Goal: Navigation & Orientation: Find specific page/section

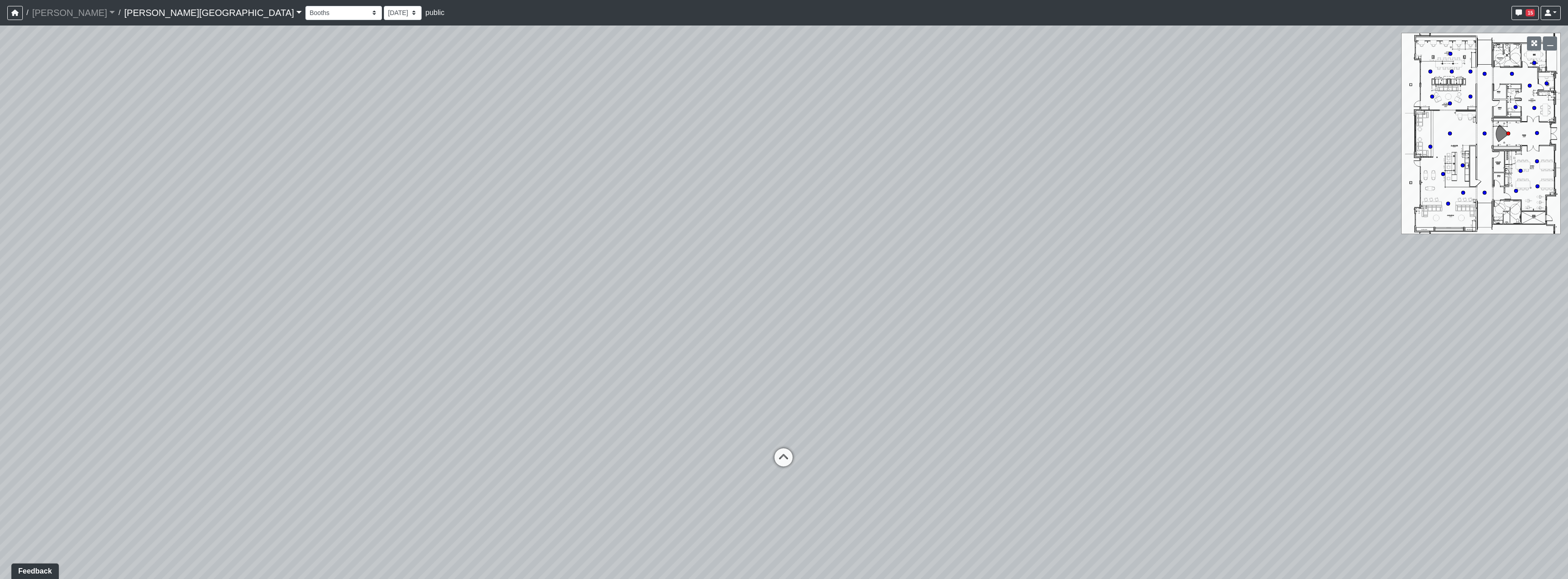
click at [1231, 307] on div "Loading... Hallway - Hallway 2 Loading... Entry" at bounding box center [784, 302] width 1568 height 553
click at [784, 457] on icon at bounding box center [783, 462] width 28 height 28
click at [776, 422] on icon at bounding box center [773, 428] width 28 height 28
drag, startPoint x: 1132, startPoint y: 372, endPoint x: 635, endPoint y: 373, distance: 497.0
click at [635, 373] on div "Loading... Hallway - Hallway 2 Loading... Entry Loading... Clubroom - Entrance …" at bounding box center [784, 302] width 1568 height 553
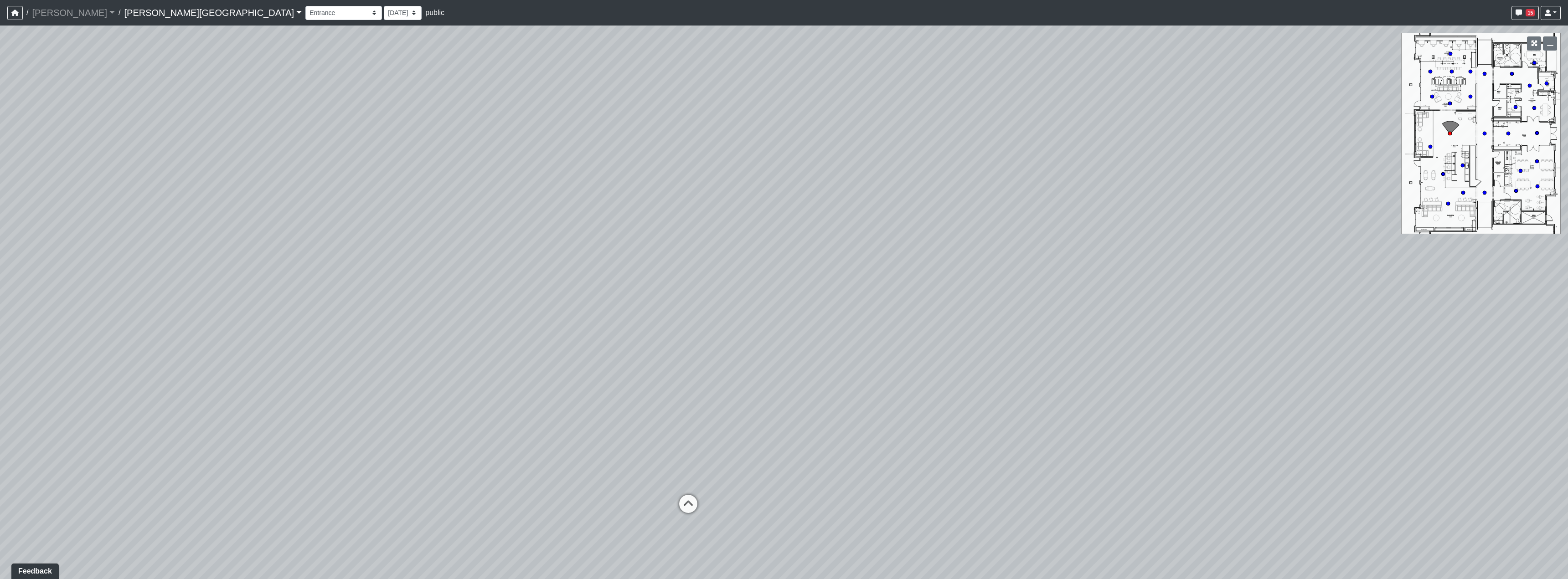
drag, startPoint x: 1257, startPoint y: 368, endPoint x: 1203, endPoint y: 441, distance: 90.8
click at [1203, 441] on div "Loading... Hallway - Hallway 2 Loading... Entry Loading... Clubroom - Entrance …" at bounding box center [784, 302] width 1568 height 553
drag, startPoint x: 784, startPoint y: 313, endPoint x: 579, endPoint y: 414, distance: 228.5
click at [598, 433] on div "Loading... Hallway - Hallway 2 Loading... Entry Loading... Clubroom - Entrance …" at bounding box center [784, 302] width 1568 height 553
drag, startPoint x: 1021, startPoint y: 103, endPoint x: 1122, endPoint y: 153, distance: 112.7
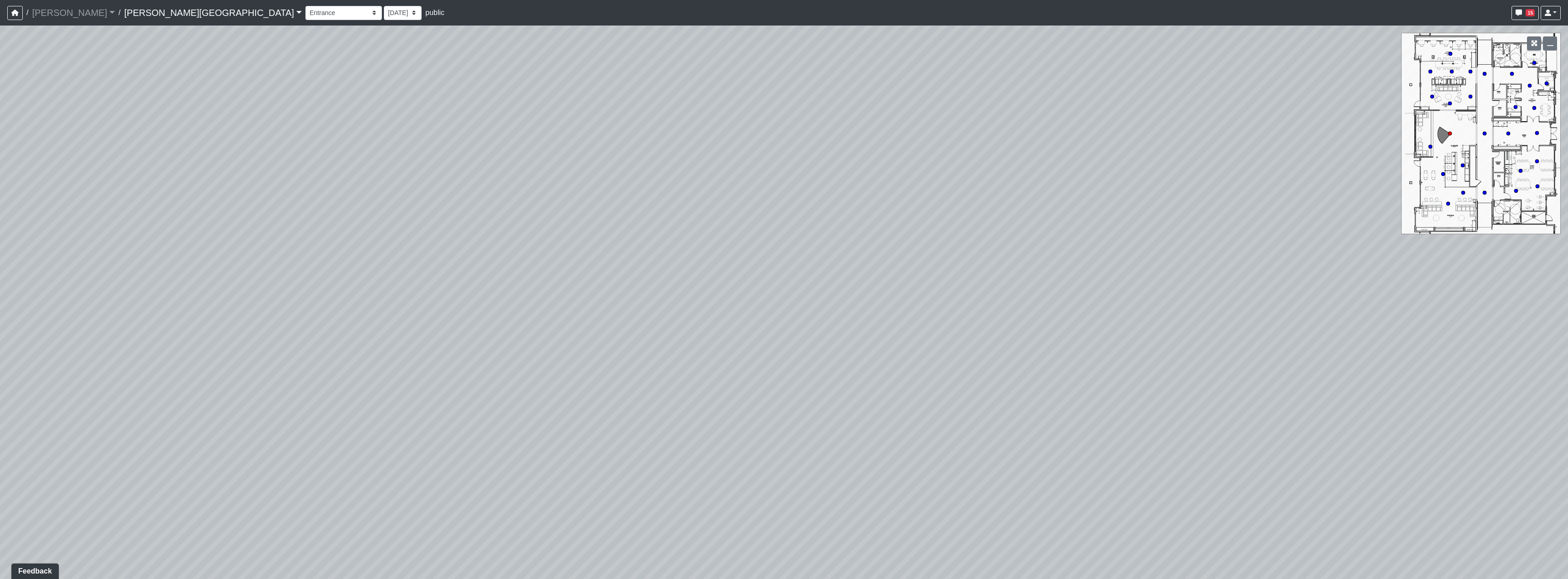
click at [1037, 180] on div "Loading... Hallway - Hallway 2 Loading... Entry Loading... Clubroom - Entrance …" at bounding box center [784, 302] width 1568 height 553
drag, startPoint x: 839, startPoint y: 307, endPoint x: 902, endPoint y: 242, distance: 90.5
click at [902, 242] on div "Loading... Hallway - Hallway 2 Loading... Entry Loading... Clubroom - Entrance …" at bounding box center [784, 302] width 1568 height 553
click at [773, 397] on icon at bounding box center [775, 392] width 28 height 28
select select "5RUyaef5Fa75NHkmRDMvrW"
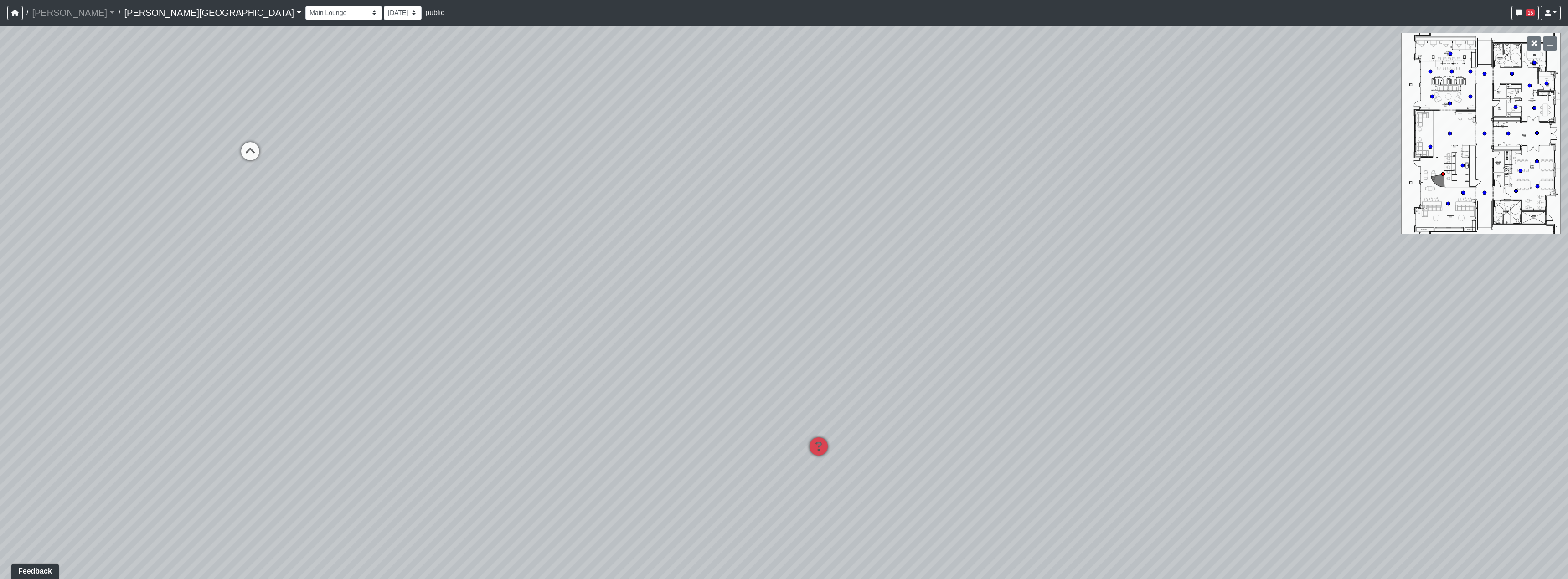
drag, startPoint x: 773, startPoint y: 397, endPoint x: 579, endPoint y: 247, distance: 245.2
click at [579, 247] on div "Loading... Hallway - Hallway 2 Loading... Entry Loading... Clubroom - Entrance …" at bounding box center [784, 302] width 1568 height 553
drag, startPoint x: 1045, startPoint y: 329, endPoint x: 886, endPoint y: 245, distance: 179.8
click at [901, 246] on div "Loading... Hallway - Hallway 2 Loading... Entry Loading... Clubroom - Entrance …" at bounding box center [784, 302] width 1568 height 553
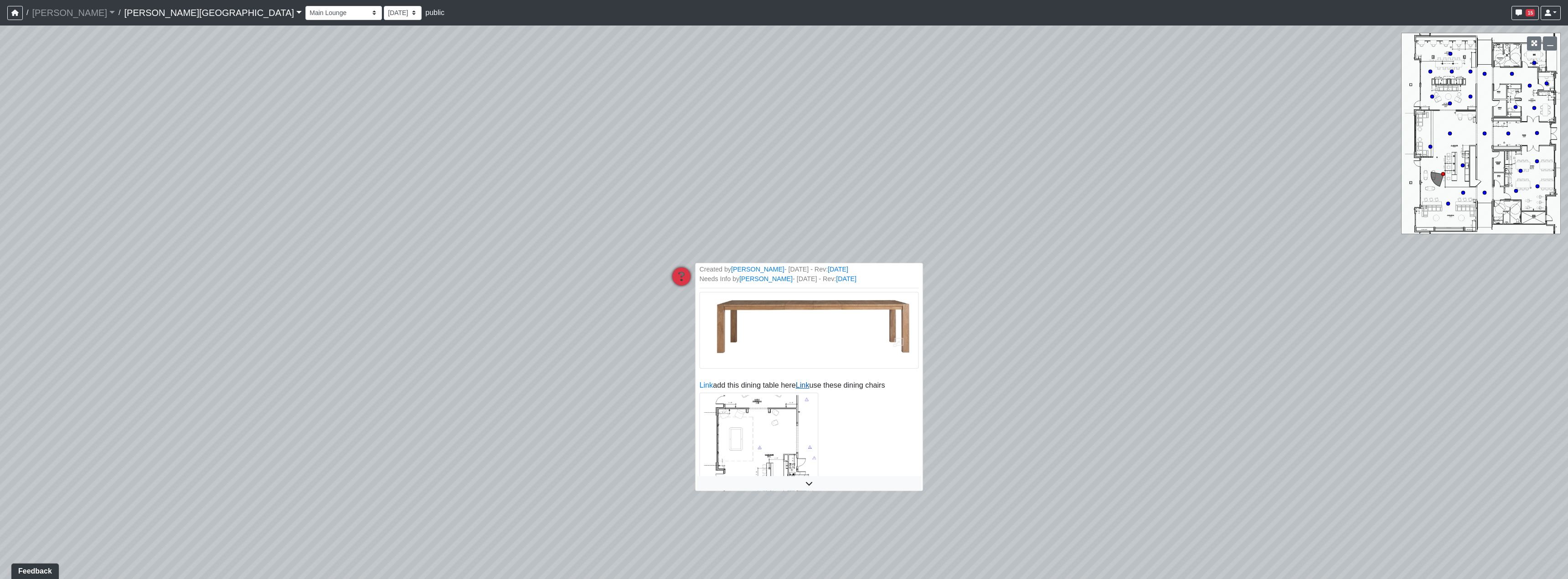
click at [796, 389] on link "Link" at bounding box center [802, 386] width 14 height 8
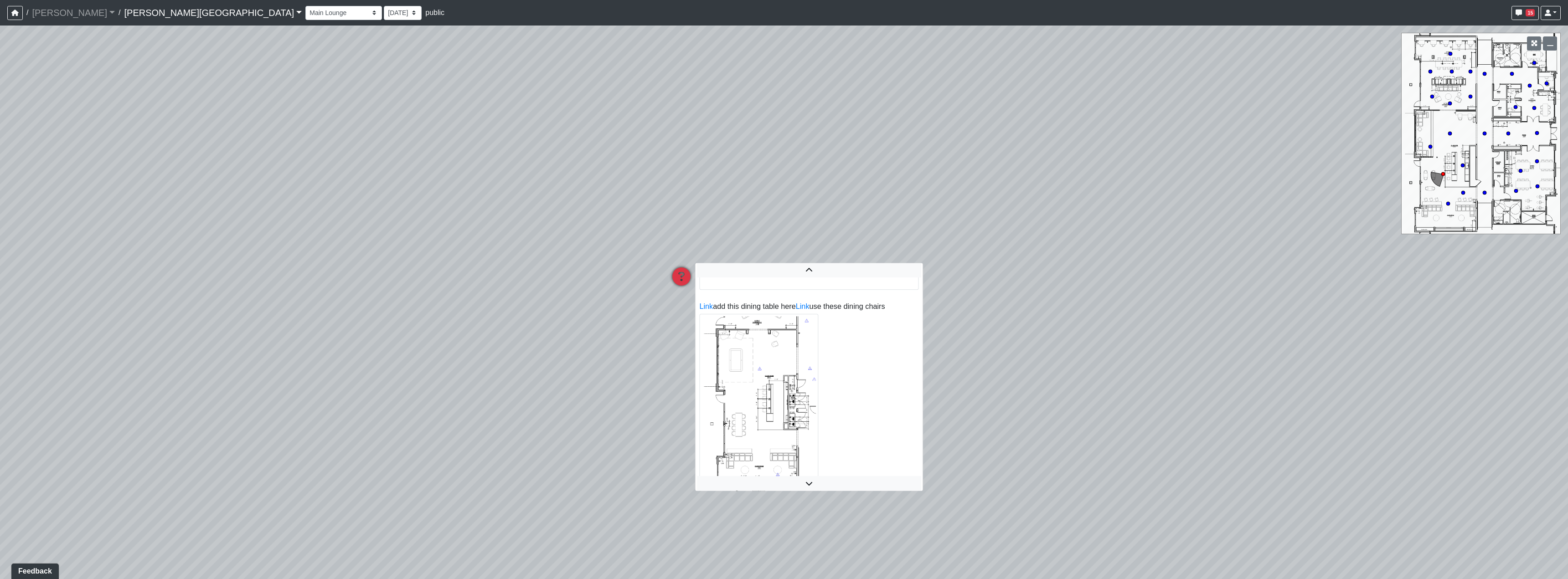
scroll to position [197, 0]
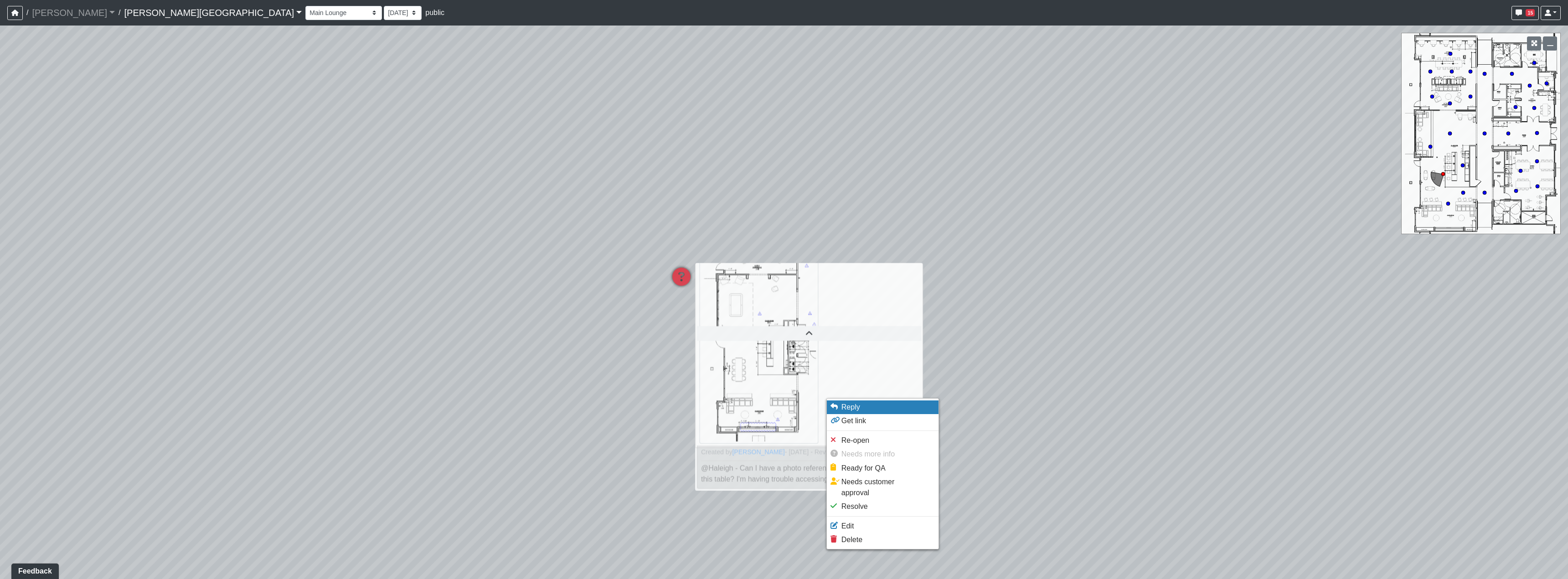
click at [878, 411] on li "Reply" at bounding box center [883, 407] width 112 height 14
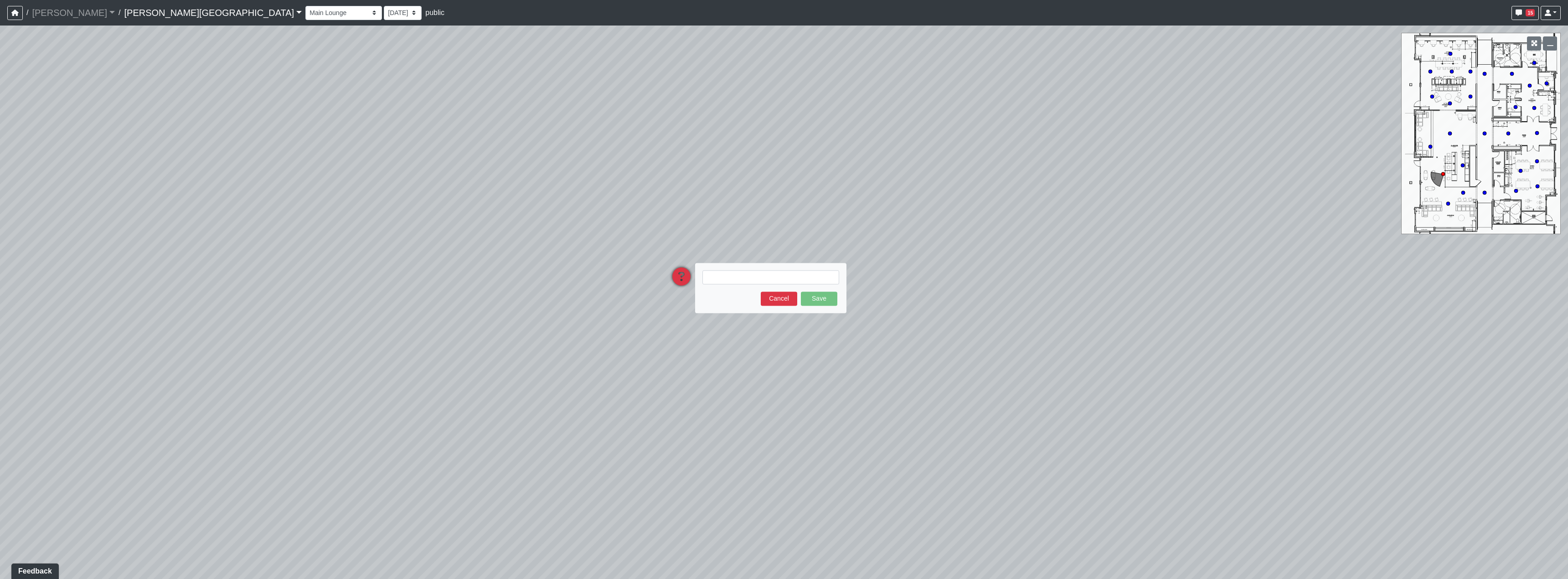
type textarea "blob:[URL][DOMAIN_NAME]"
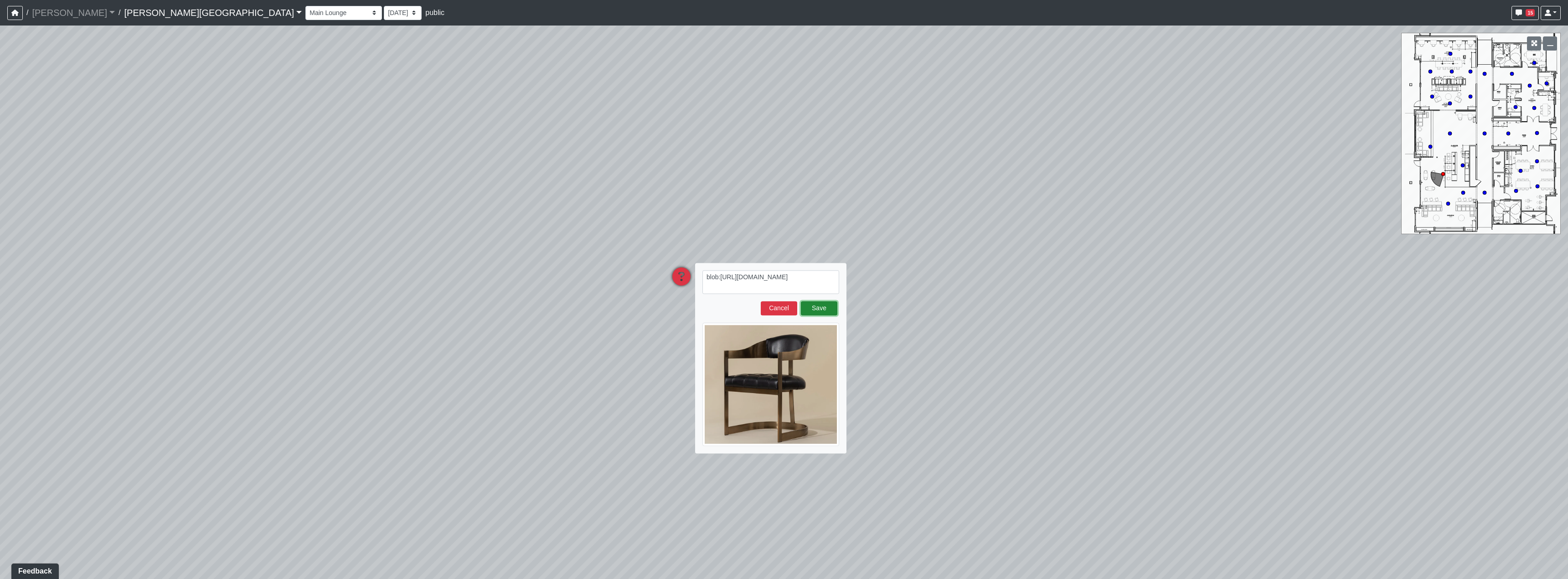
click at [812, 309] on button "Save" at bounding box center [819, 308] width 36 height 14
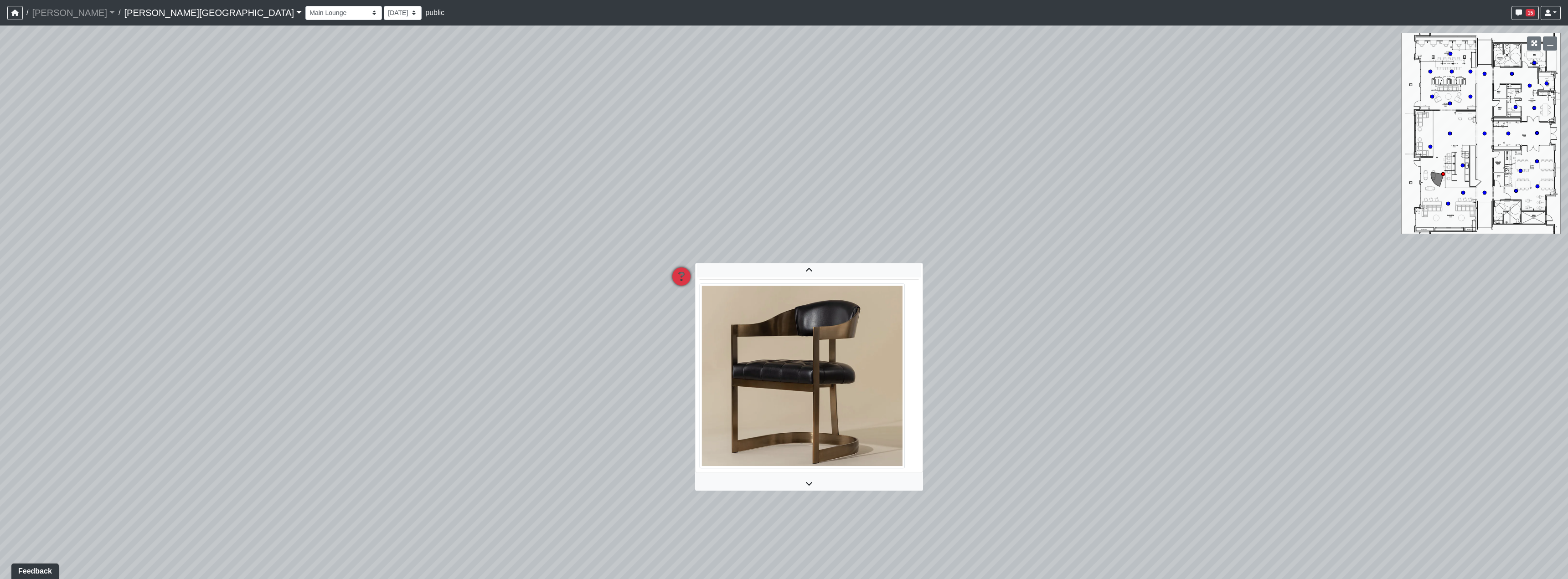
scroll to position [357, 0]
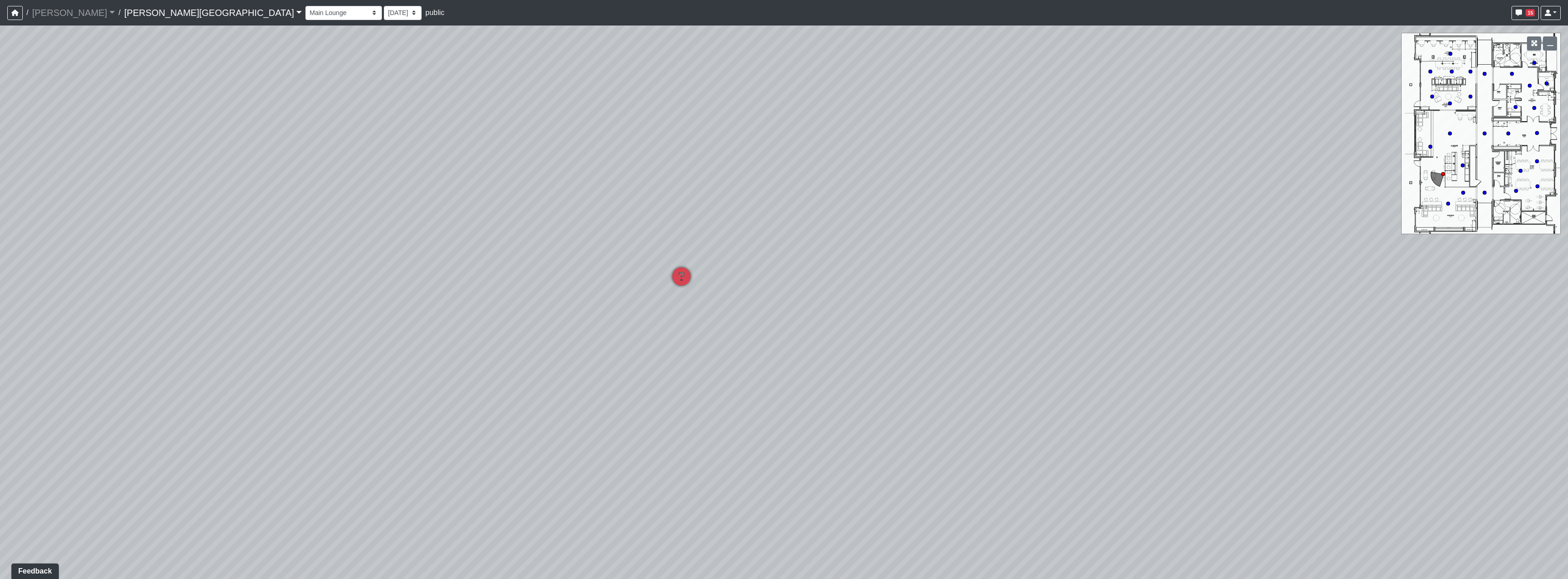
drag, startPoint x: 472, startPoint y: 365, endPoint x: 954, endPoint y: 401, distance: 483.3
click at [952, 399] on div "Loading... Hallway - Hallway 2 Loading... Entry Loading... Clubroom - Entrance …" at bounding box center [784, 302] width 1568 height 553
drag, startPoint x: 728, startPoint y: 281, endPoint x: 1086, endPoint y: 372, distance: 369.4
click at [992, 430] on div "Loading... Hallway - Hallway 2 Loading... Entry Loading... Clubroom - Entrance …" at bounding box center [784, 302] width 1568 height 553
drag, startPoint x: 626, startPoint y: 395, endPoint x: 1165, endPoint y: 499, distance: 548.9
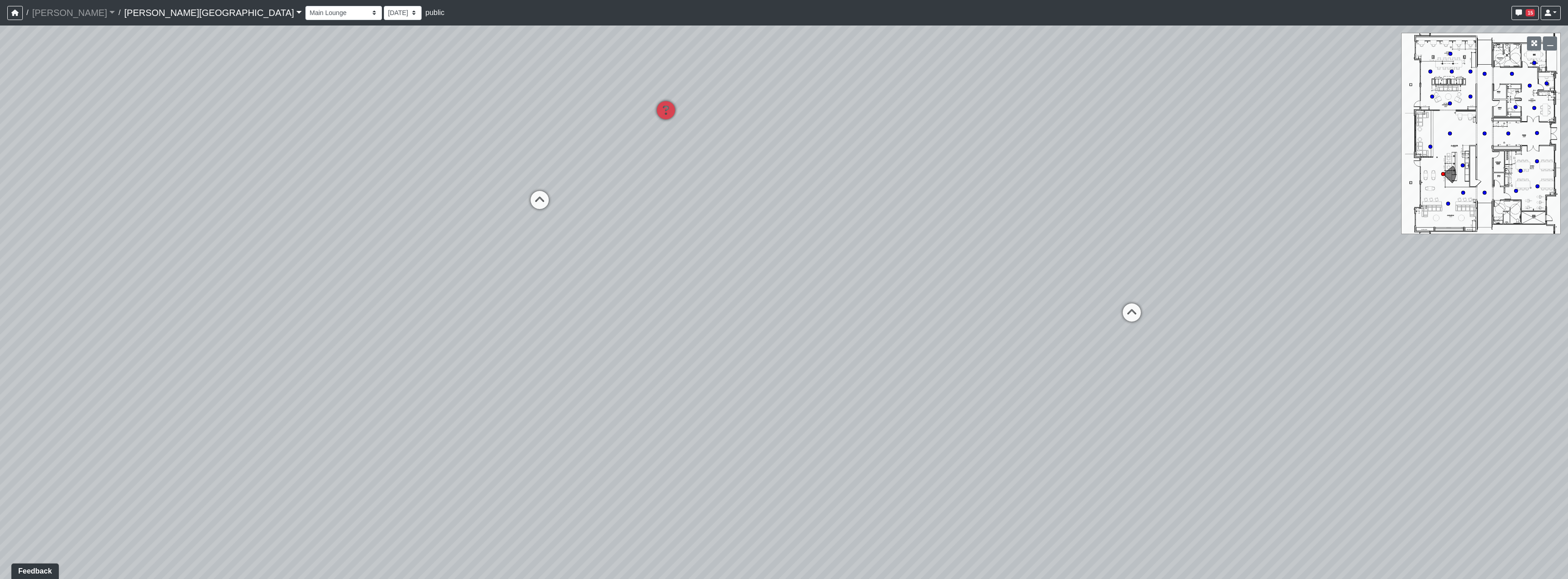
click at [1165, 499] on div "Loading... Hallway - Hallway 2 Loading... Entry Loading... Clubroom - Entrance …" at bounding box center [784, 302] width 1568 height 553
drag, startPoint x: 627, startPoint y: 374, endPoint x: 828, endPoint y: 497, distance: 235.6
click at [951, 555] on div "Loading... Hallway - Hallway 2 Loading... Entry Loading... Clubroom - Entrance …" at bounding box center [784, 302] width 1568 height 553
drag, startPoint x: 575, startPoint y: 422, endPoint x: 983, endPoint y: 382, distance: 410.0
click at [1005, 383] on div "Loading... Hallway - Hallway 2 Loading... Entry Loading... Clubroom - Entrance …" at bounding box center [784, 302] width 1568 height 553
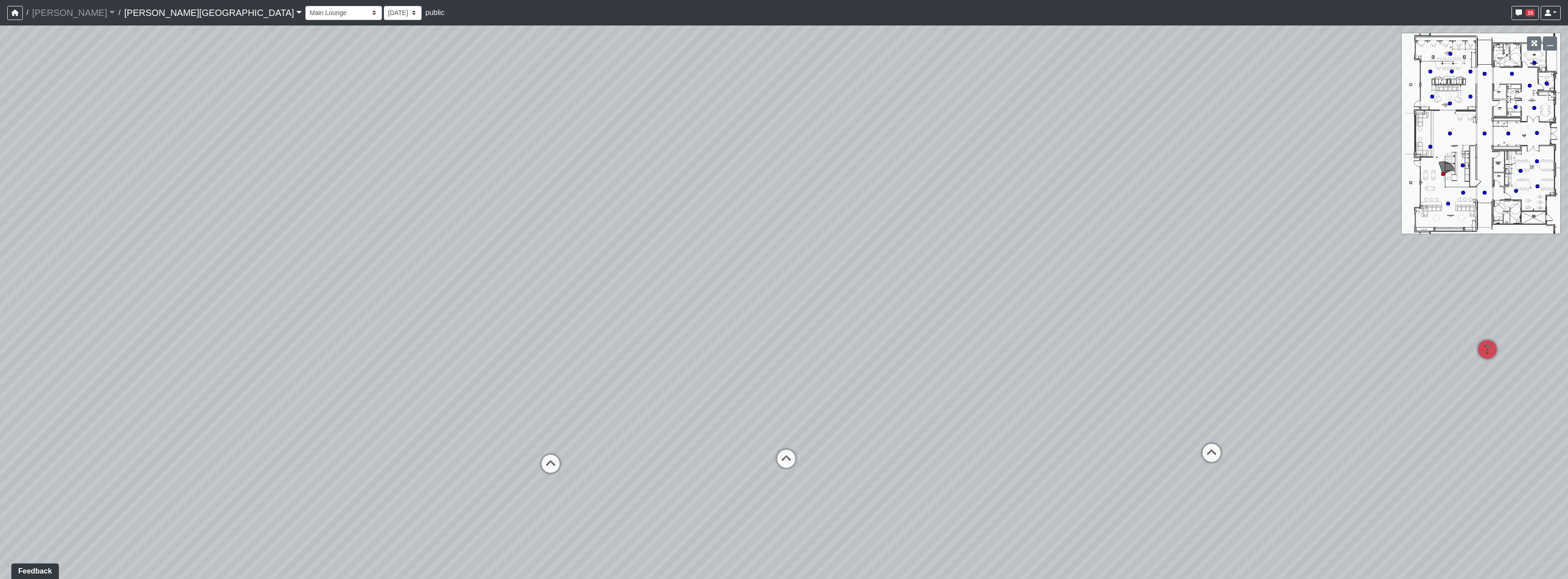
drag, startPoint x: 761, startPoint y: 293, endPoint x: 941, endPoint y: 436, distance: 229.9
click at [942, 436] on div "Loading... Hallway - Hallway 2 Loading... Entry Loading... Clubroom - Entrance …" at bounding box center [784, 302] width 1568 height 553
drag, startPoint x: 612, startPoint y: 493, endPoint x: 670, endPoint y: 424, distance: 90.1
click at [670, 424] on div "Loading... Hallway - Hallway 2 Loading... Entry Loading... Clubroom - Entrance …" at bounding box center [784, 302] width 1568 height 553
click at [638, 411] on div "Loading... Steps" at bounding box center [644, 422] width 28 height 28
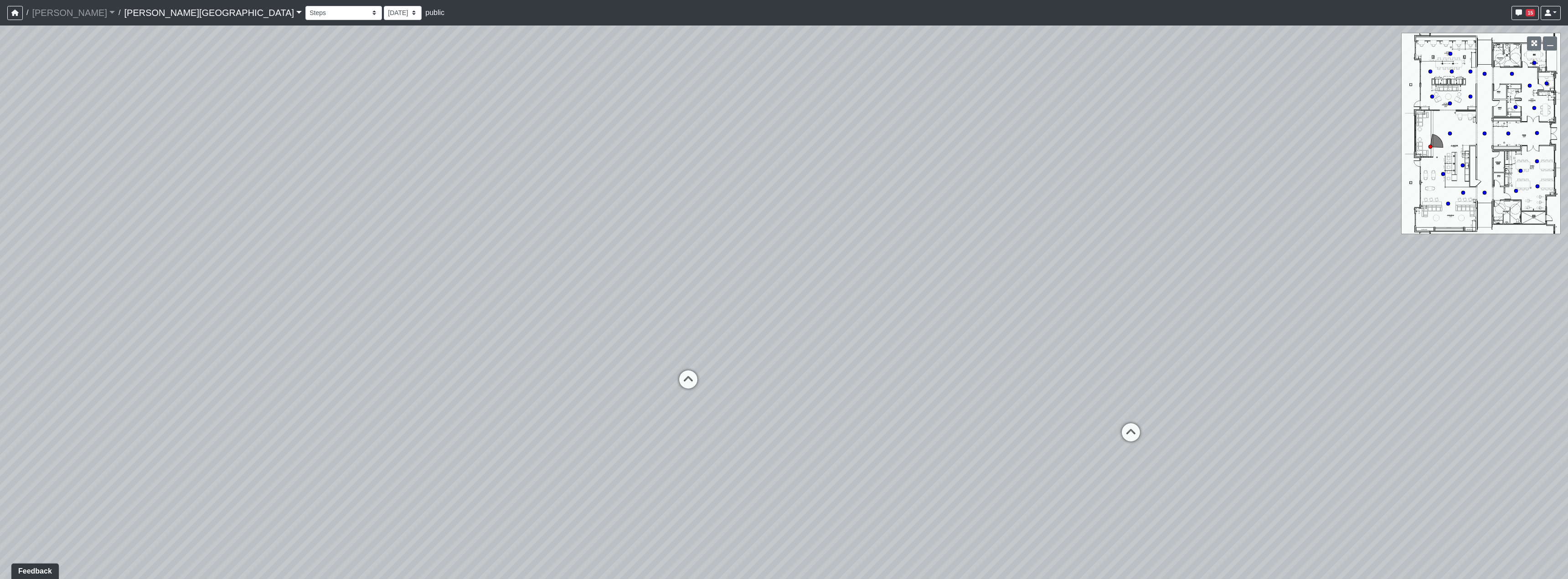
drag, startPoint x: 893, startPoint y: 380, endPoint x: 388, endPoint y: 325, distance: 508.0
click at [388, 325] on div "Loading... Hallway - Hallway 2 Loading... Entry Loading... Clubroom - Entrance …" at bounding box center [784, 302] width 1568 height 553
drag, startPoint x: 695, startPoint y: 406, endPoint x: 502, endPoint y: 407, distance: 193.0
click at [502, 407] on div "Loading... Hallway - Hallway 2 Loading... Entry Loading... Clubroom - Entrance …" at bounding box center [784, 302] width 1568 height 553
drag, startPoint x: 854, startPoint y: 418, endPoint x: 842, endPoint y: 418, distance: 12.0
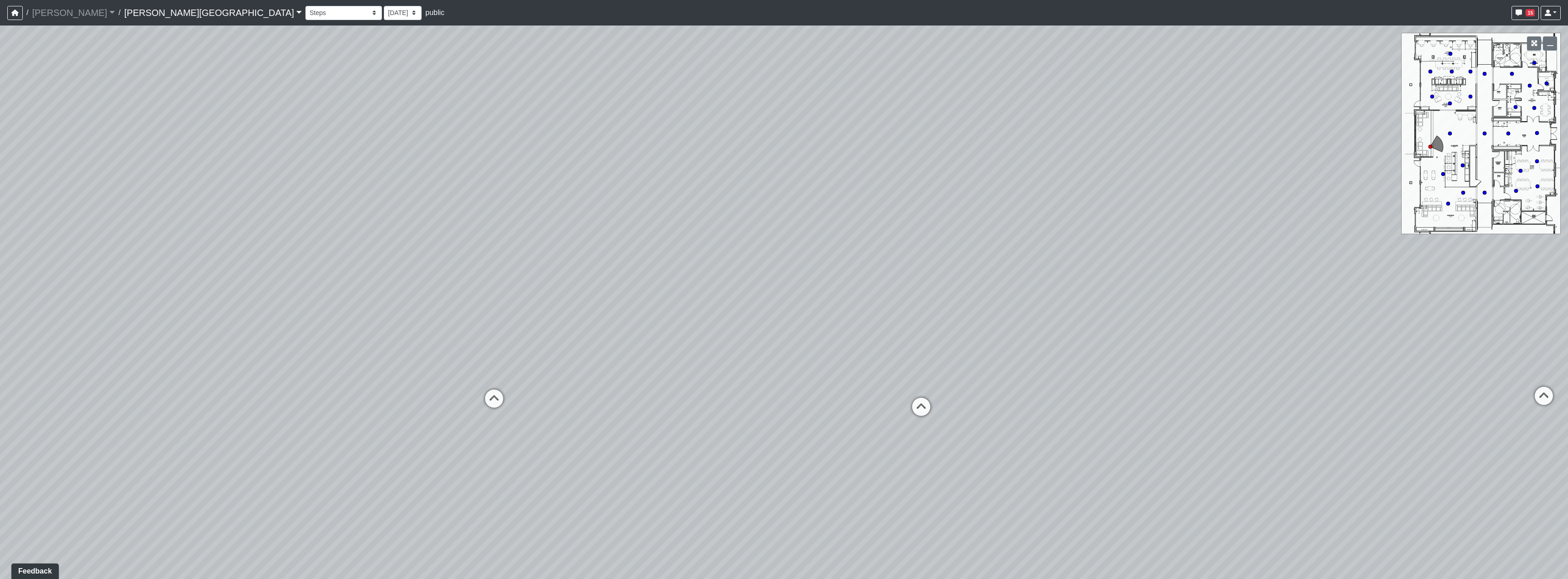
click at [842, 418] on div "Loading... Hallway - Hallway 2 Loading... Entry Loading... Clubroom - Entrance …" at bounding box center [784, 302] width 1568 height 553
click at [914, 399] on icon at bounding box center [922, 411] width 28 height 28
drag, startPoint x: 823, startPoint y: 366, endPoint x: 870, endPoint y: 363, distance: 47.1
click at [870, 363] on div "Loading... Hallway - Hallway 2 Loading... Entry Loading... Clubroom - Entrance …" at bounding box center [784, 302] width 1568 height 553
drag, startPoint x: 1032, startPoint y: 435, endPoint x: 459, endPoint y: 441, distance: 573.0
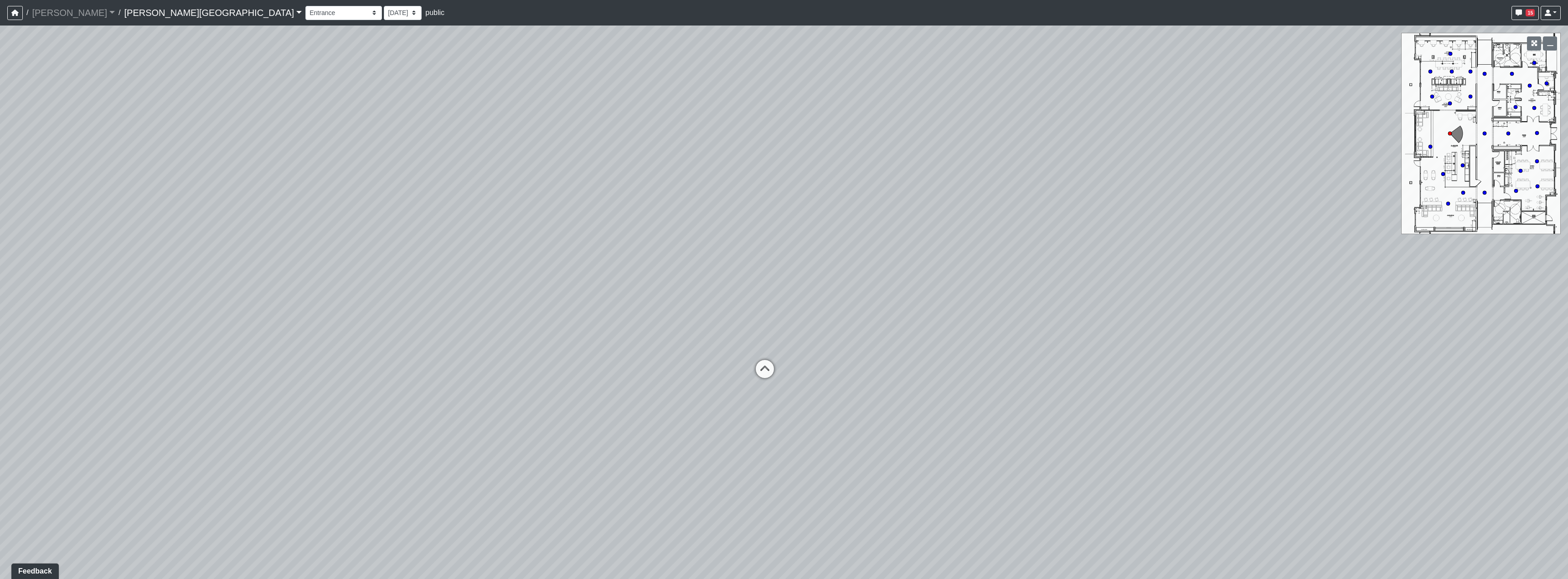
click at [459, 441] on div "Loading... Hallway - Hallway 2 Loading... Entry Loading... Clubroom - Entrance …" at bounding box center [784, 302] width 1568 height 553
click at [756, 363] on icon at bounding box center [765, 374] width 28 height 28
click at [748, 397] on div "Loading... Entry - Booths" at bounding box center [741, 407] width 28 height 28
click at [742, 265] on icon at bounding box center [735, 258] width 28 height 28
drag, startPoint x: 679, startPoint y: 352, endPoint x: 951, endPoint y: 344, distance: 272.1
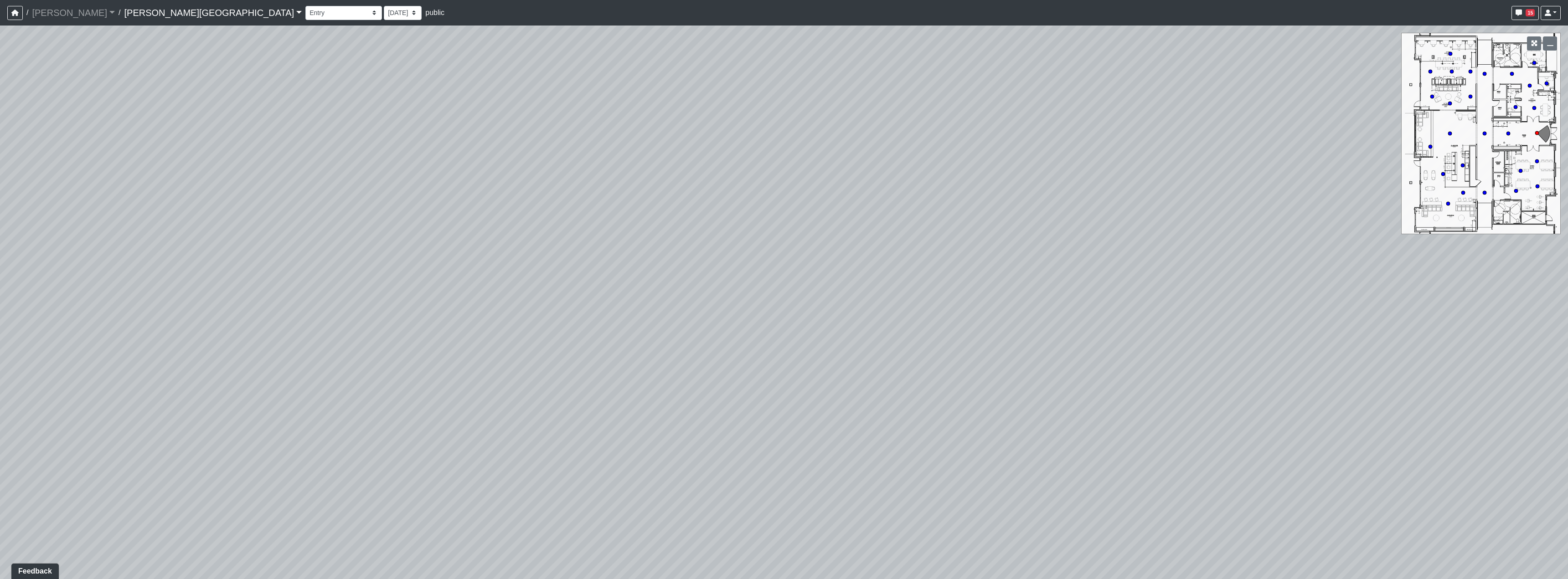
click at [891, 344] on div "Loading... Hallway - Hallway 2 Loading... Entry Loading... Clubroom - Entrance …" at bounding box center [784, 302] width 1568 height 553
drag, startPoint x: 764, startPoint y: 355, endPoint x: 1329, endPoint y: 418, distance: 568.5
click at [1160, 426] on div "Loading... Hallway - Hallway 2 Loading... Entry Loading... Clubroom - Entrance …" at bounding box center [784, 302] width 1568 height 553
drag, startPoint x: 486, startPoint y: 396, endPoint x: 592, endPoint y: 448, distance: 118.1
click at [665, 457] on div "Loading... Hallway - Hallway 2 Loading... Entry Loading... Clubroom - Entrance …" at bounding box center [784, 302] width 1568 height 553
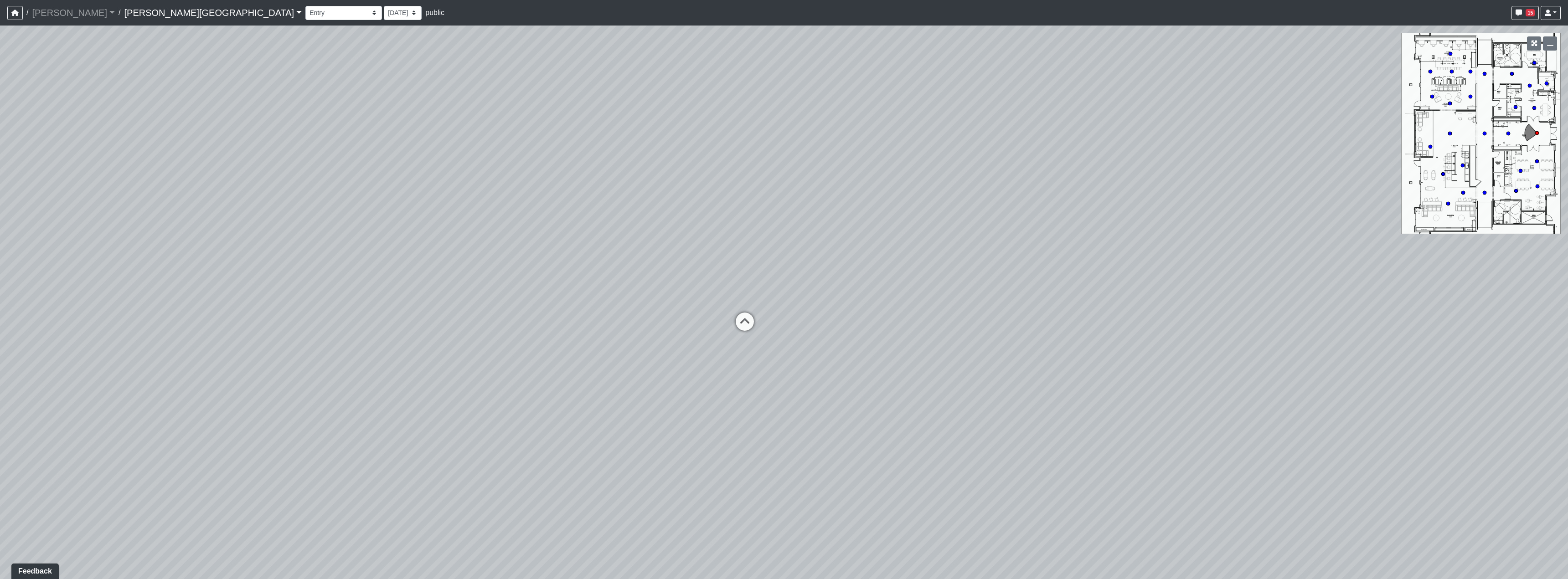
click at [754, 423] on div "Loading... Hallway - Hallway 2 Loading... Entry Loading... Clubroom - Entrance …" at bounding box center [784, 302] width 1568 height 553
drag, startPoint x: 1182, startPoint y: 11, endPoint x: 1172, endPoint y: 61, distance: 51.0
click at [1172, 61] on div "Loading... Hallway - Hallway 2 Loading... Entry Loading... Clubroom - Entrance …" at bounding box center [784, 302] width 1568 height 553
click at [754, 340] on icon at bounding box center [743, 349] width 28 height 28
click at [761, 396] on icon at bounding box center [762, 385] width 28 height 28
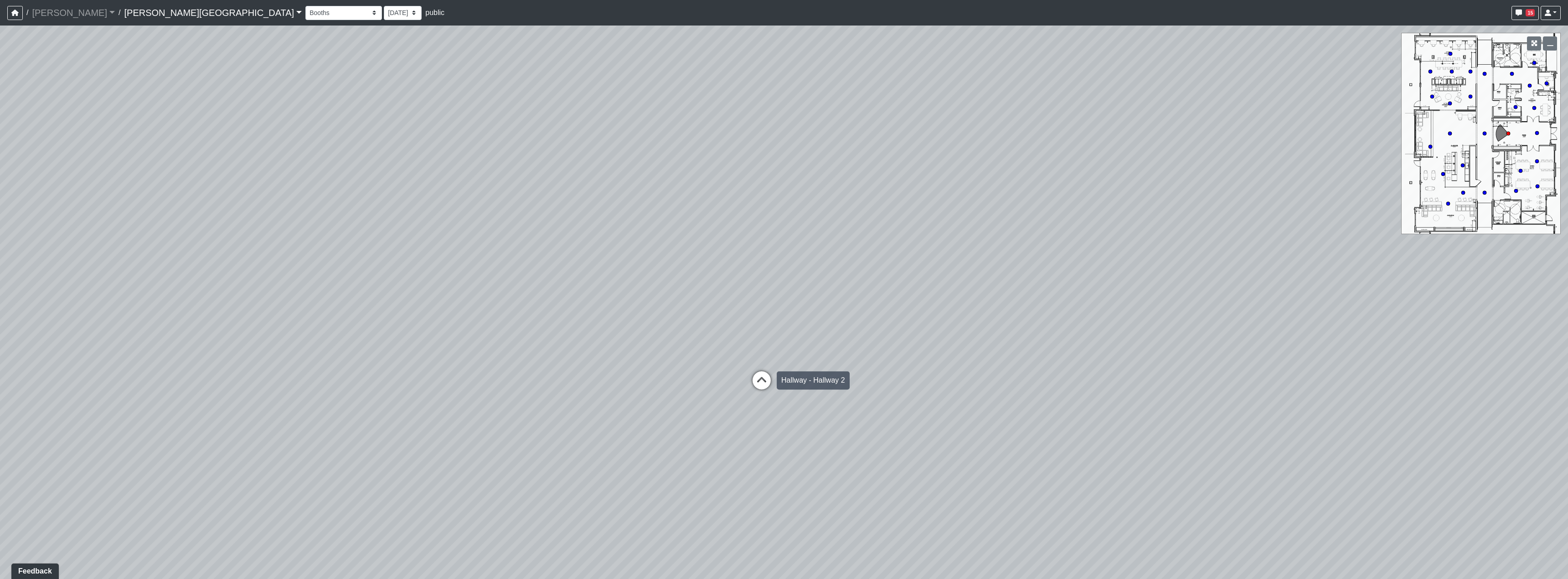
select select "fhSDUKkkJCf45yZWF6wqxq"
drag, startPoint x: 691, startPoint y: 370, endPoint x: 820, endPoint y: 355, distance: 129.9
click at [820, 355] on div "Loading... Hallway - Hallway 2 Loading... Entry Loading... Clubroom - Entrance …" at bounding box center [784, 302] width 1568 height 553
drag, startPoint x: 1026, startPoint y: 374, endPoint x: 1112, endPoint y: 393, distance: 88.1
click at [1152, 384] on div "Loading... Hallway - Hallway 2 Loading... Entry Loading... Clubroom - Entrance …" at bounding box center [784, 302] width 1568 height 553
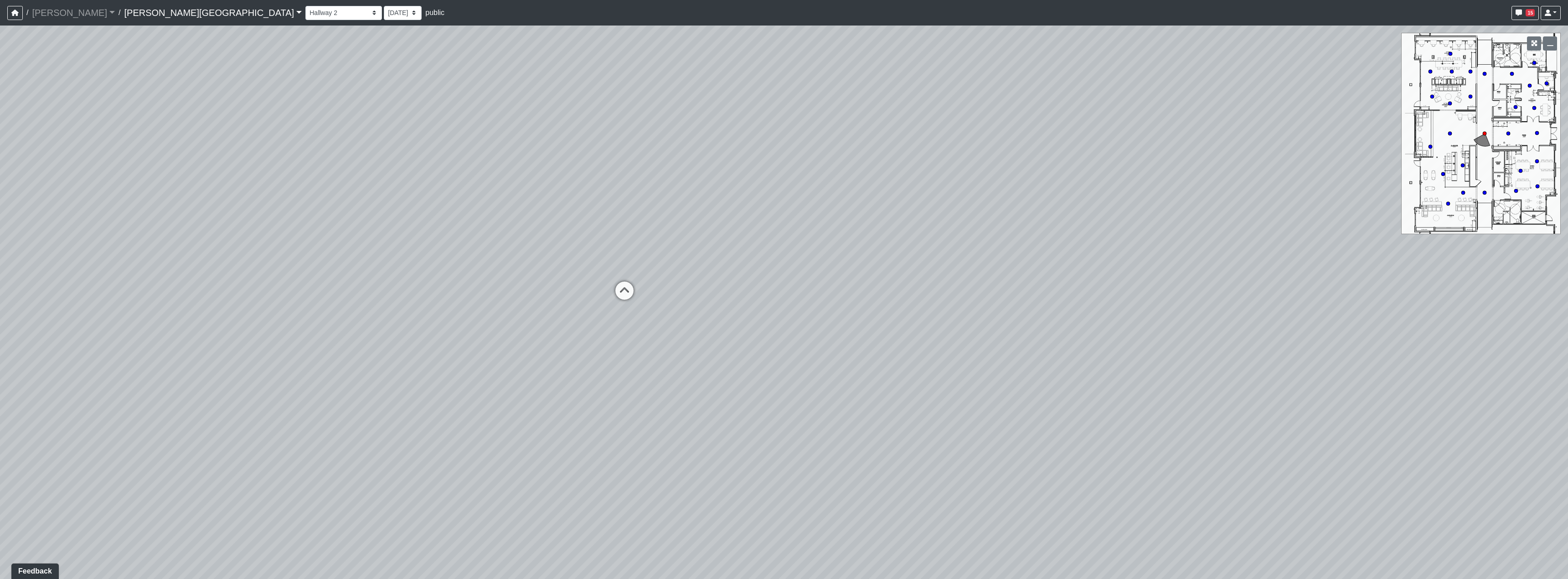
drag, startPoint x: 837, startPoint y: 346, endPoint x: 494, endPoint y: 103, distance: 420.4
click at [936, 396] on div "Loading... Hallway - Hallway 2 Loading... Entry Loading... Clubroom - Entrance …" at bounding box center [784, 302] width 1568 height 553
